Goal: Information Seeking & Learning: Check status

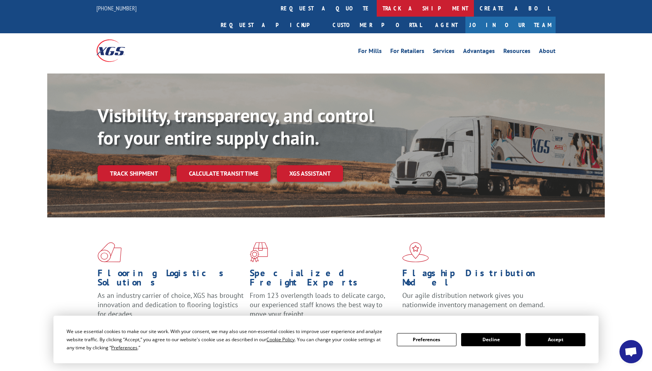
click at [377, 9] on link "track a shipment" at bounding box center [425, 8] width 97 height 17
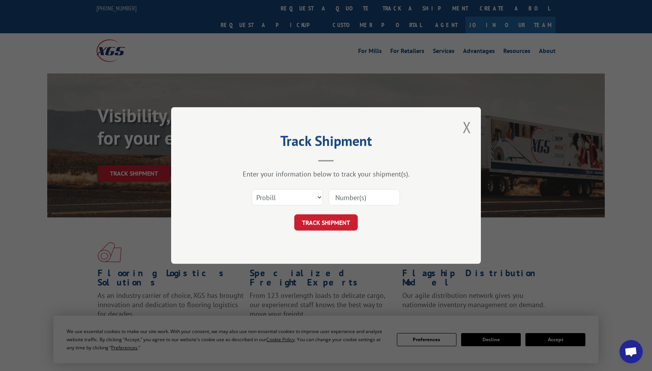
click at [357, 197] on input at bounding box center [364, 197] width 71 height 16
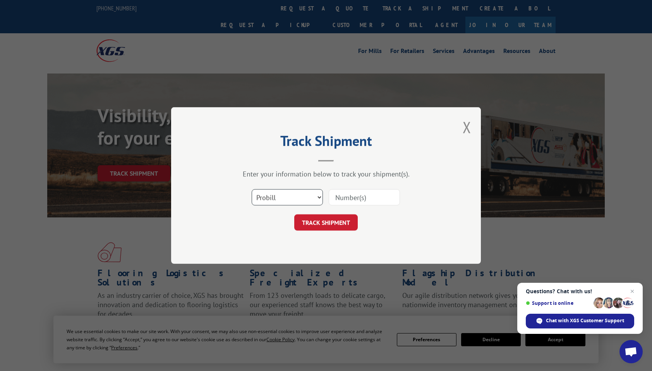
click at [292, 200] on select "Select category... Probill BOL PO" at bounding box center [287, 197] width 71 height 16
select select "bol"
click at [252, 189] on select "Select category... Probill BOL PO" at bounding box center [287, 197] width 71 height 16
drag, startPoint x: 343, startPoint y: 198, endPoint x: 341, endPoint y: 207, distance: 9.4
click at [343, 198] on input at bounding box center [364, 197] width 71 height 16
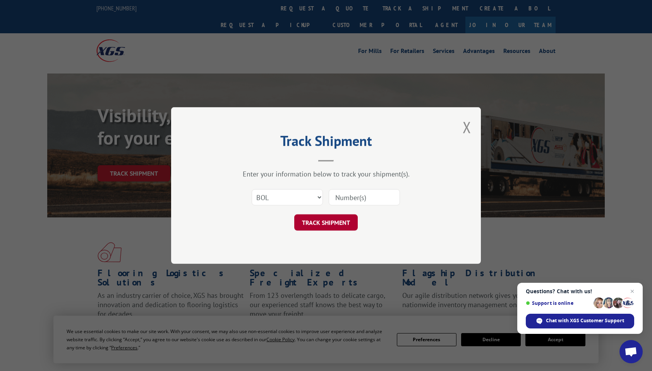
paste input "3374137"
type input "3374137"
click at [332, 228] on button "TRACK SHIPMENT" at bounding box center [325, 222] width 63 height 16
